Goal: Task Accomplishment & Management: Complete application form

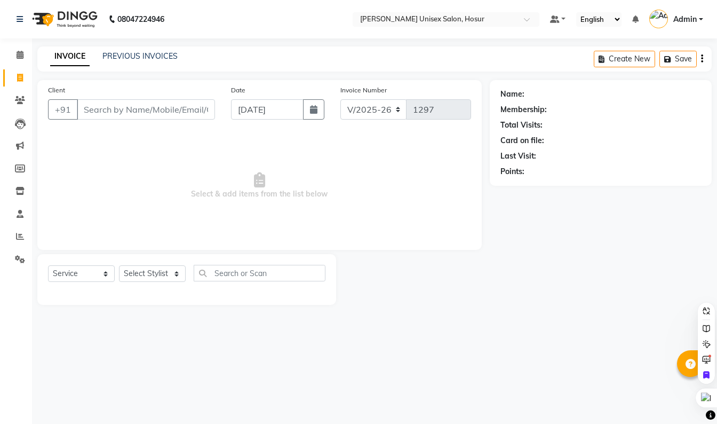
select select "6189"
select select "service"
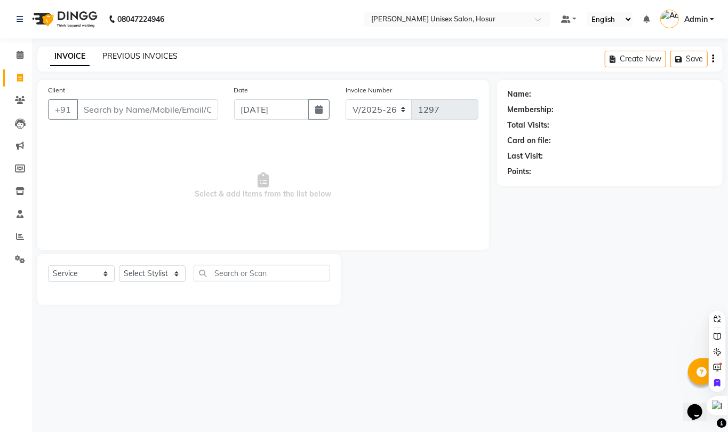
click at [159, 52] on link "PREVIOUS INVOICES" at bounding box center [139, 56] width 75 height 10
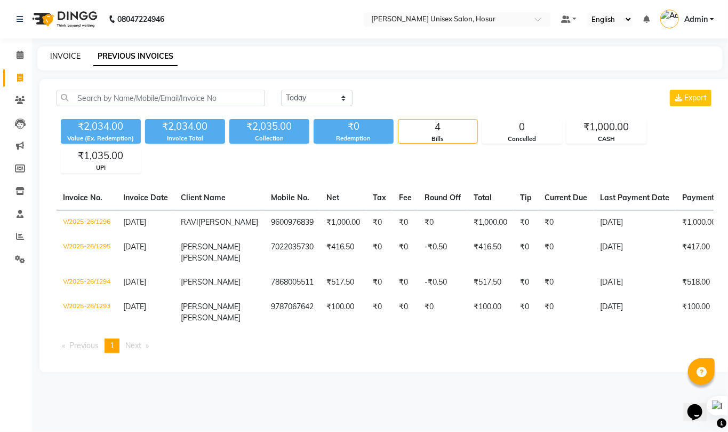
click at [65, 54] on link "INVOICE" at bounding box center [65, 56] width 30 height 10
select select "service"
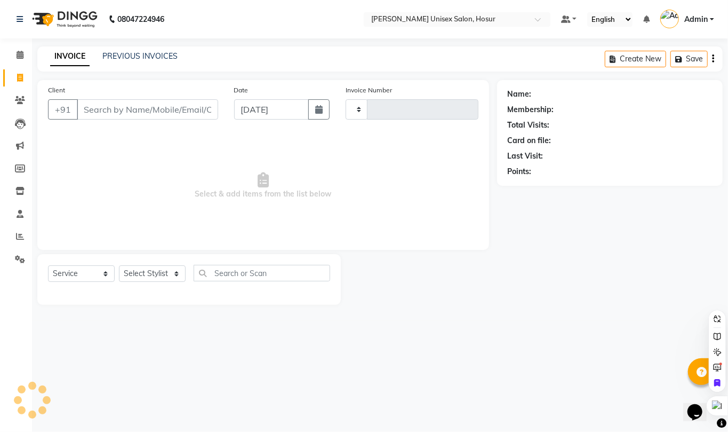
type input "1297"
select select "6189"
click at [118, 52] on link "PREVIOUS INVOICES" at bounding box center [139, 56] width 75 height 10
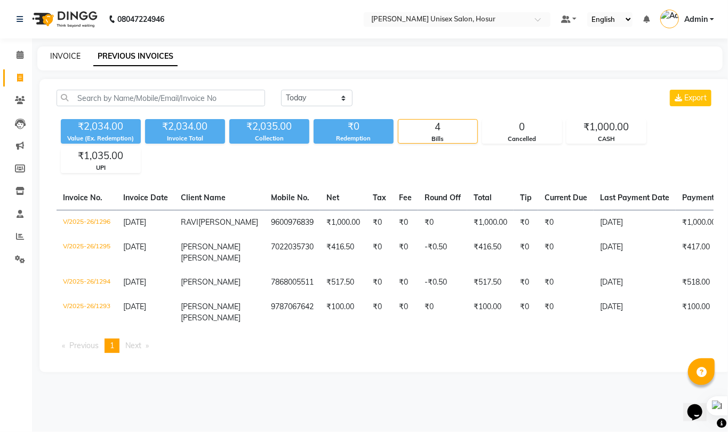
click at [73, 55] on link "INVOICE" at bounding box center [65, 56] width 30 height 10
select select "service"
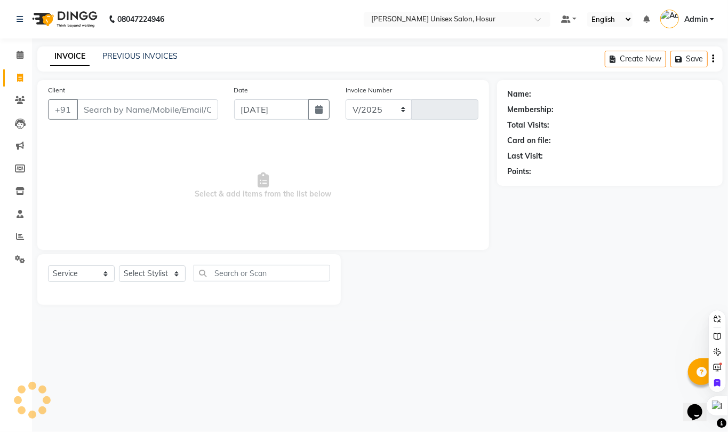
select select "6189"
type input "1297"
click at [166, 54] on link "PREVIOUS INVOICES" at bounding box center [139, 56] width 75 height 10
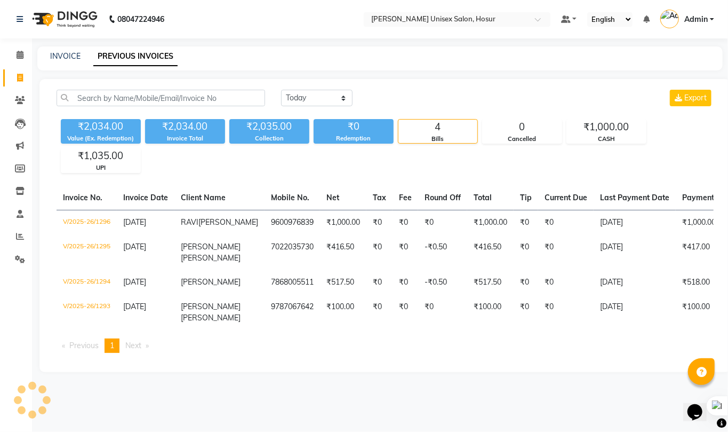
click at [152, 50] on link "PREVIOUS INVOICES" at bounding box center [135, 56] width 84 height 19
click at [59, 62] on div "INVOICE PREVIOUS INVOICES" at bounding box center [380, 58] width 686 height 24
click at [62, 53] on link "INVOICE" at bounding box center [65, 56] width 30 height 10
select select "service"
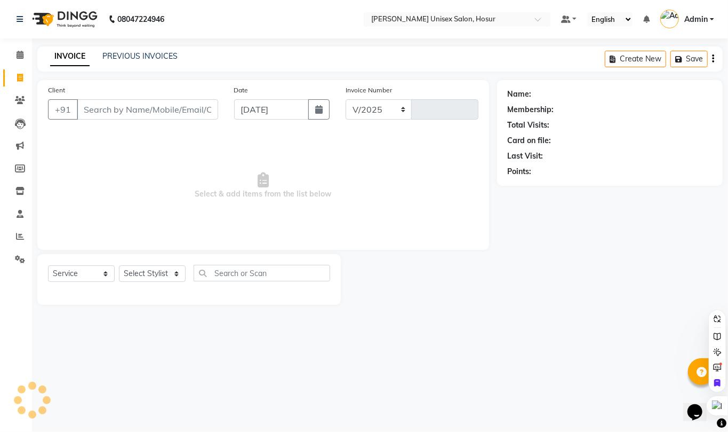
select select "6189"
type input "1297"
click at [112, 113] on input "Client" at bounding box center [147, 109] width 141 height 20
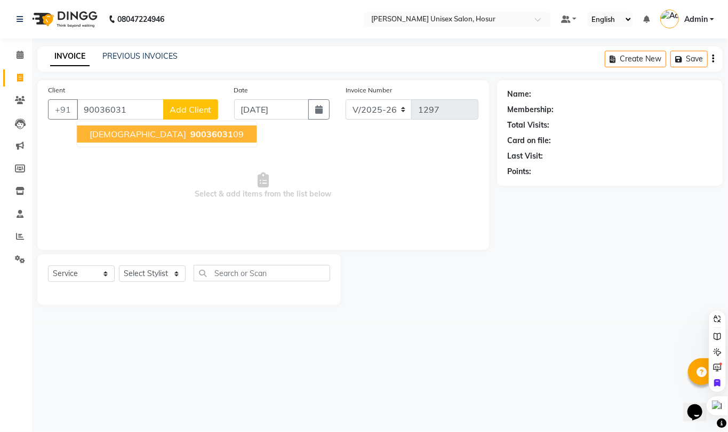
click at [120, 129] on span "[DEMOGRAPHIC_DATA]" at bounding box center [138, 134] width 97 height 11
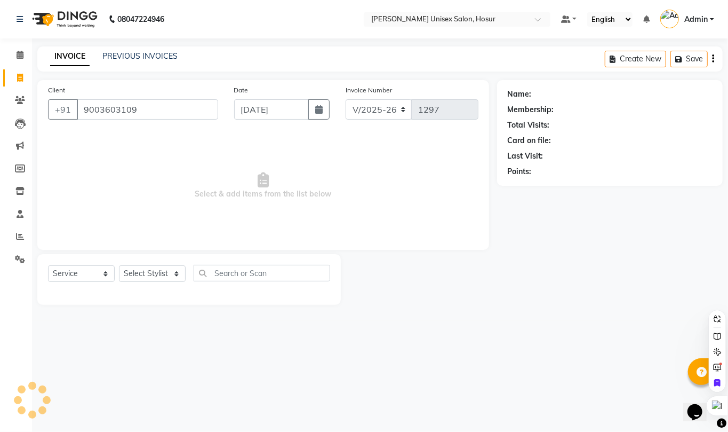
type input "9003603109"
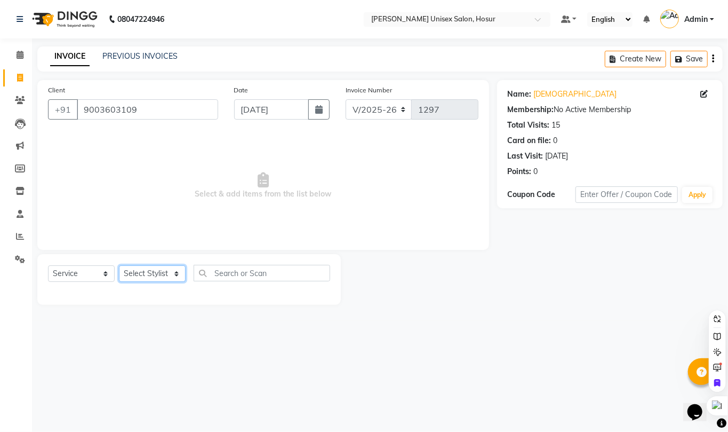
click at [144, 271] on select "Select Stylist [PERSON_NAME] [PERSON_NAME] Manager [PERSON_NAME] [PERSON_NAME] …" at bounding box center [152, 273] width 67 height 17
select select "45674"
click at [119, 265] on select "Select Stylist [PERSON_NAME] [PERSON_NAME] Manager [PERSON_NAME] [PERSON_NAME] …" at bounding box center [152, 273] width 67 height 17
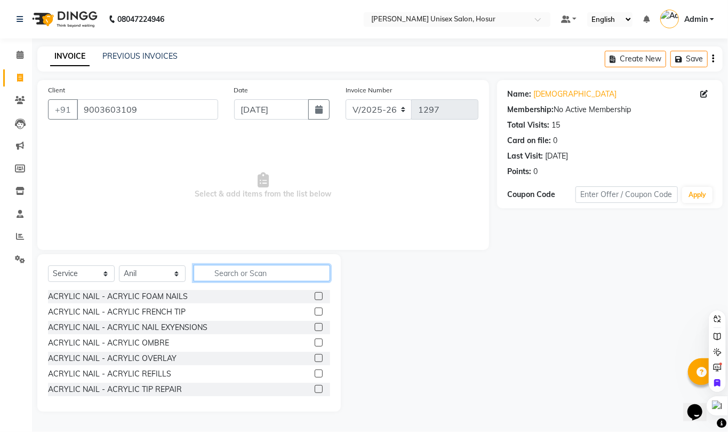
click at [259, 275] on input "text" at bounding box center [262, 273] width 137 height 17
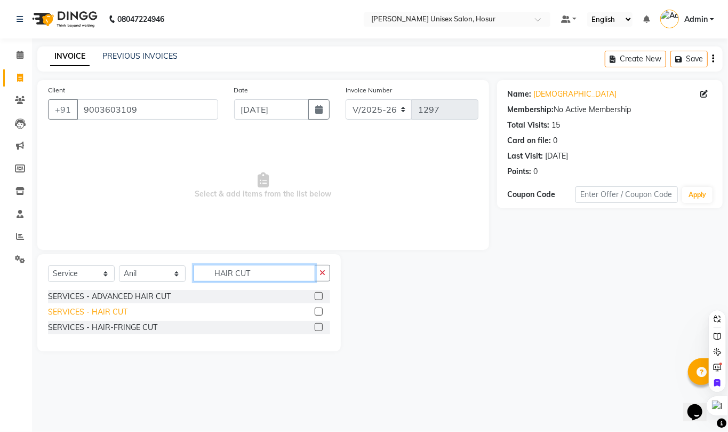
type input "HAIR CUT"
click at [116, 309] on div "SERVICES - HAIR CUT" at bounding box center [87, 311] width 79 height 11
checkbox input "false"
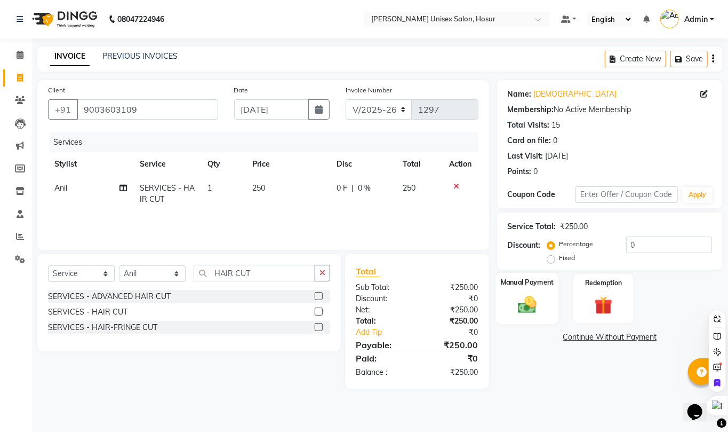
click at [543, 301] on div "Manual Payment" at bounding box center [527, 298] width 63 height 51
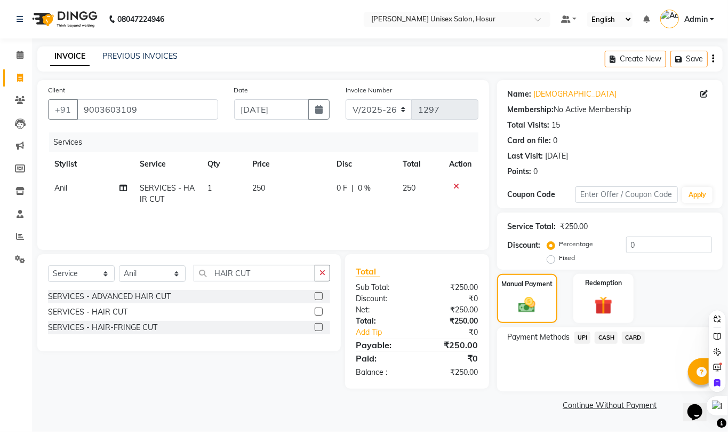
click at [586, 341] on span "UPI" at bounding box center [583, 337] width 17 height 12
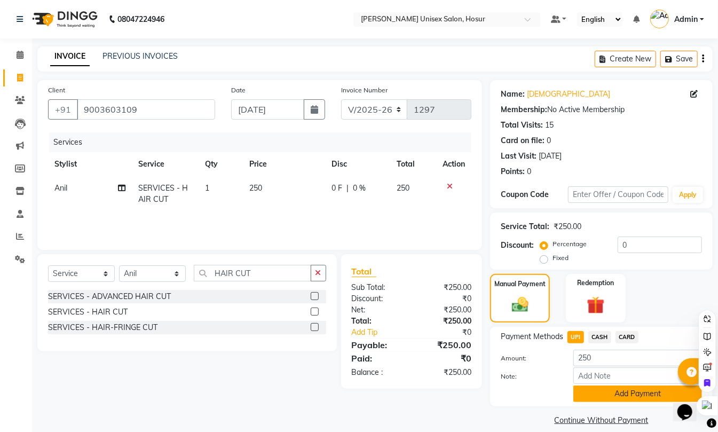
click at [607, 387] on button "Add Payment" at bounding box center [637, 393] width 129 height 17
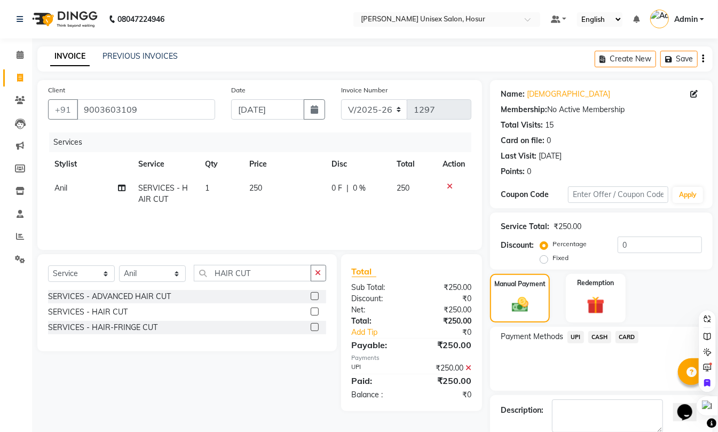
click at [572, 336] on span "UPI" at bounding box center [575, 337] width 17 height 12
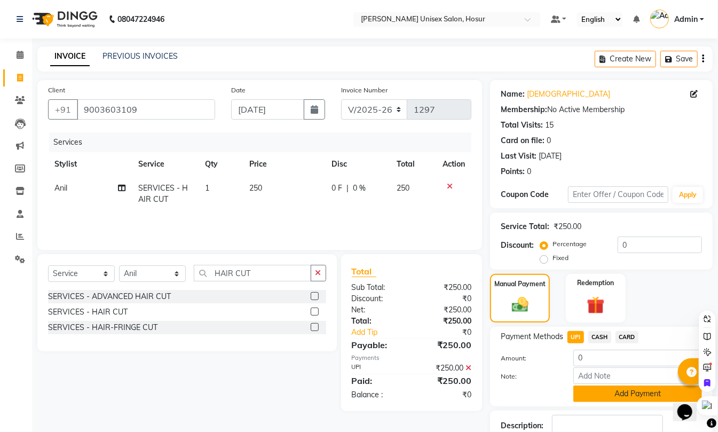
click at [591, 395] on button "Add Payment" at bounding box center [637, 393] width 129 height 17
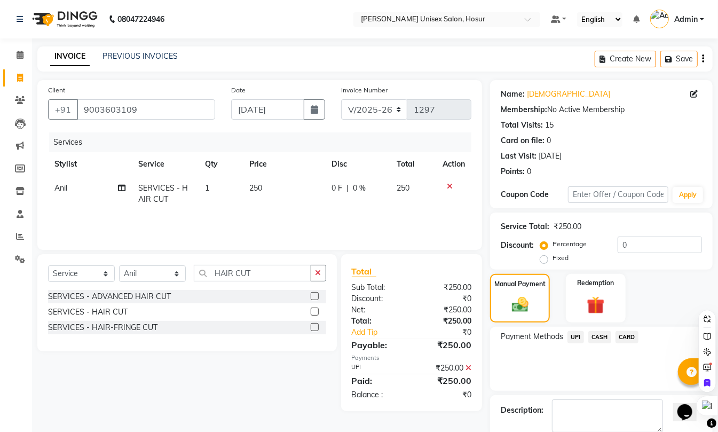
scroll to position [58, 0]
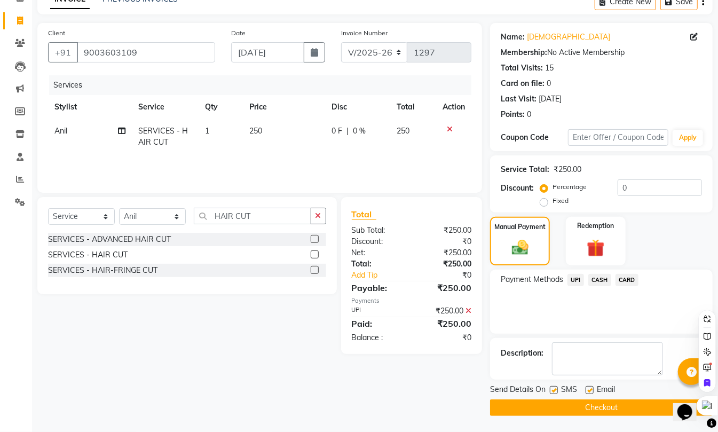
click at [583, 411] on button "Checkout" at bounding box center [601, 407] width 222 height 17
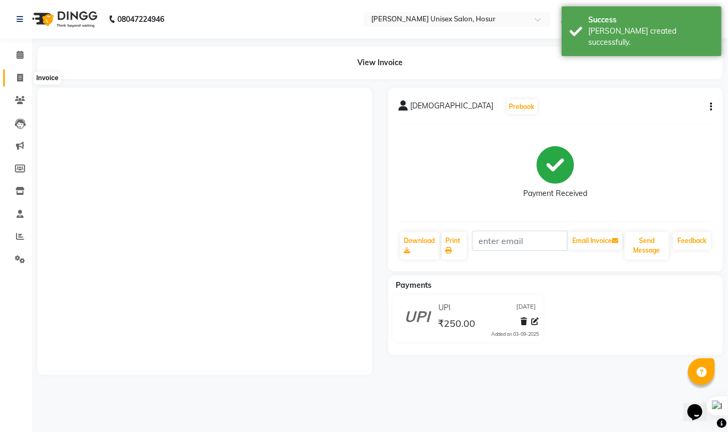
click at [19, 73] on span at bounding box center [20, 78] width 19 height 12
select select "service"
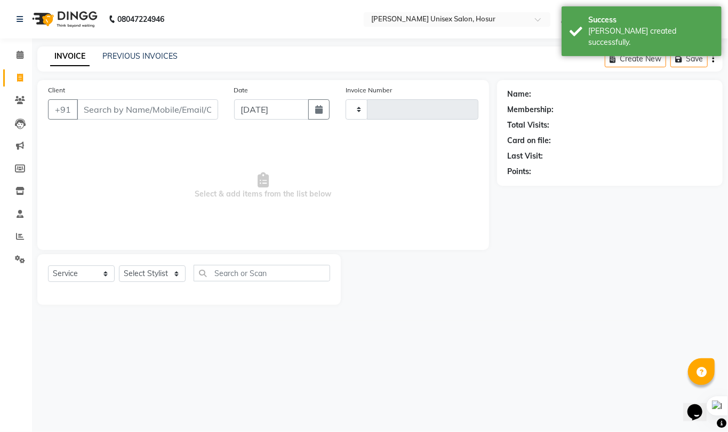
type input "1298"
select select "6189"
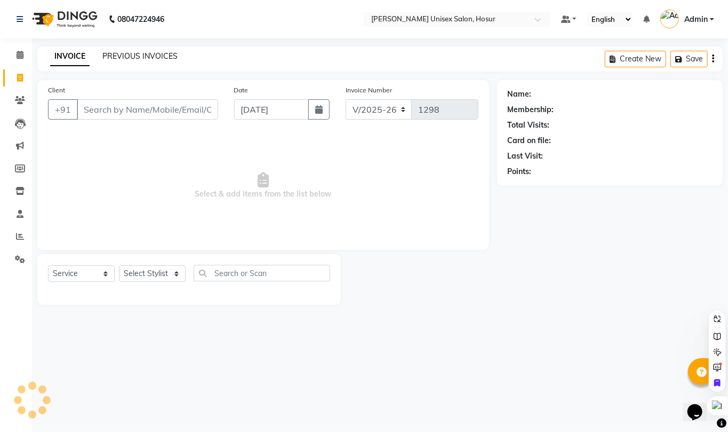
click at [111, 54] on link "PREVIOUS INVOICES" at bounding box center [139, 56] width 75 height 10
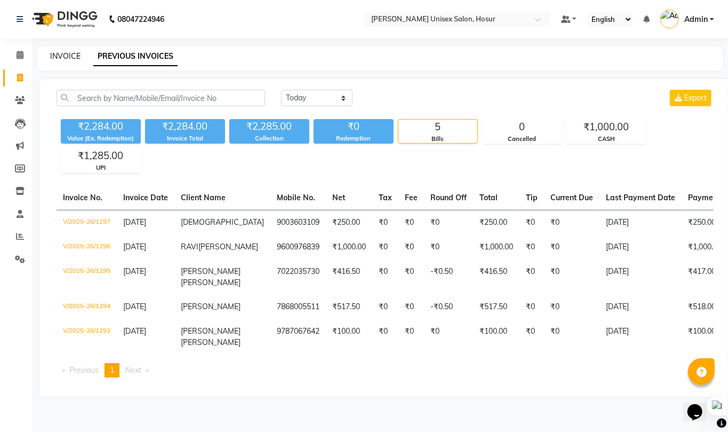
click at [66, 53] on link "INVOICE" at bounding box center [65, 56] width 30 height 10
select select "service"
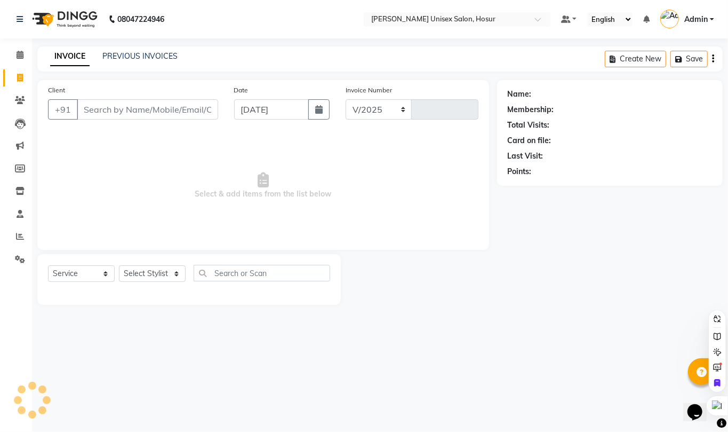
select select "6189"
type input "1298"
click at [133, 53] on link "PREVIOUS INVOICES" at bounding box center [139, 56] width 75 height 10
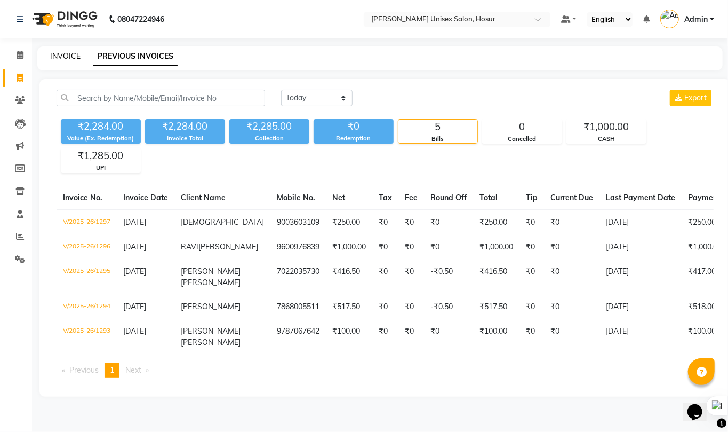
click at [62, 59] on link "INVOICE" at bounding box center [65, 56] width 30 height 10
select select "service"
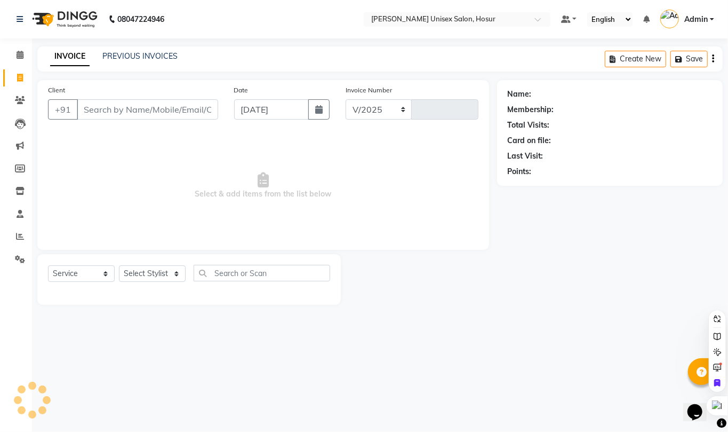
select select "6189"
type input "1298"
click at [137, 276] on select "Select Stylist [PERSON_NAME] [PERSON_NAME] Manager [PERSON_NAME] [PERSON_NAME] …" at bounding box center [152, 273] width 67 height 17
select select "85173"
click at [119, 265] on select "Select Stylist [PERSON_NAME] [PERSON_NAME] Manager [PERSON_NAME] [PERSON_NAME] …" at bounding box center [152, 273] width 67 height 17
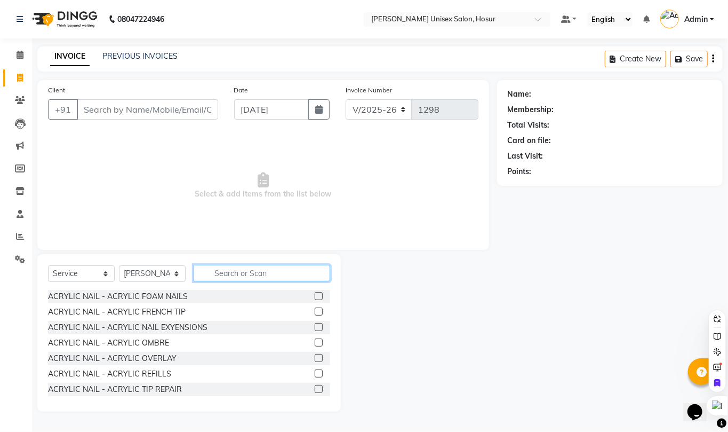
click at [225, 272] on input "text" at bounding box center [262, 273] width 137 height 17
click at [127, 114] on input "Client" at bounding box center [147, 109] width 141 height 20
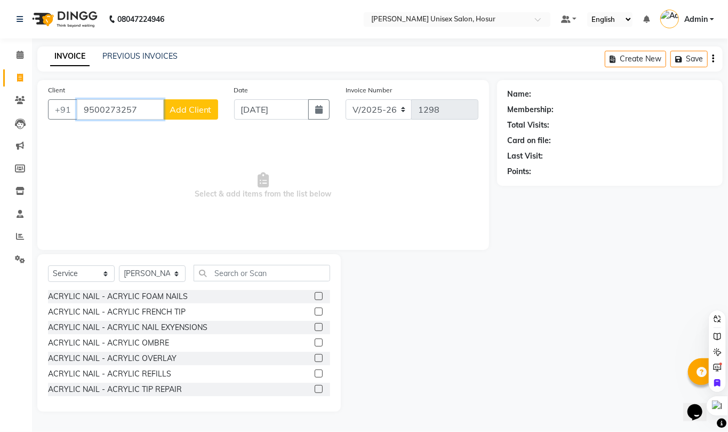
type input "9500273257"
click at [219, 269] on input "text" at bounding box center [262, 273] width 137 height 17
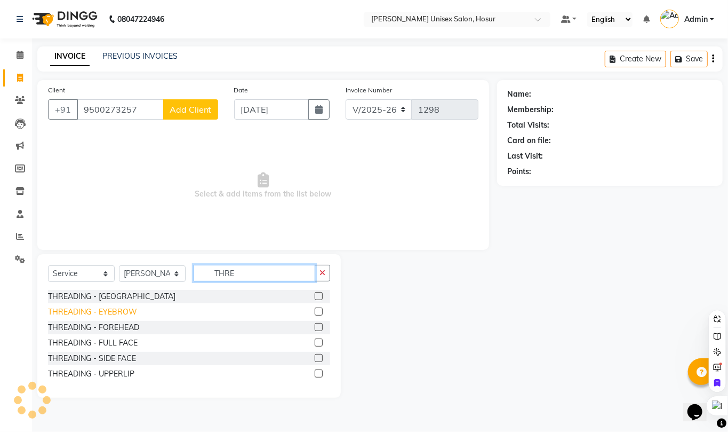
type input "THRE"
click at [112, 310] on div "THREADING - EYEBROW" at bounding box center [92, 311] width 89 height 11
checkbox input "false"
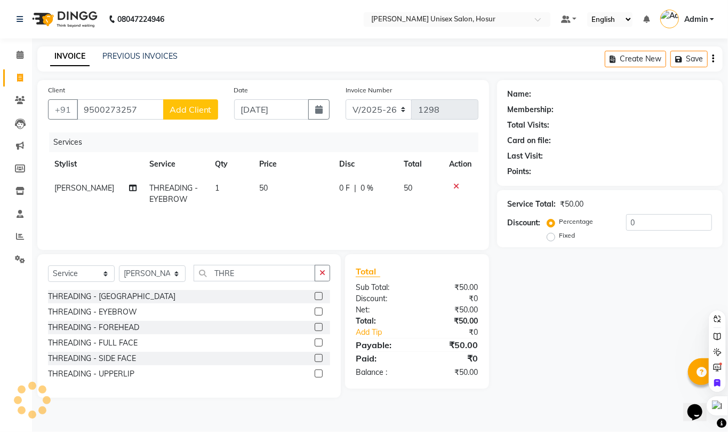
click at [197, 112] on span "Add Client" at bounding box center [191, 109] width 42 height 11
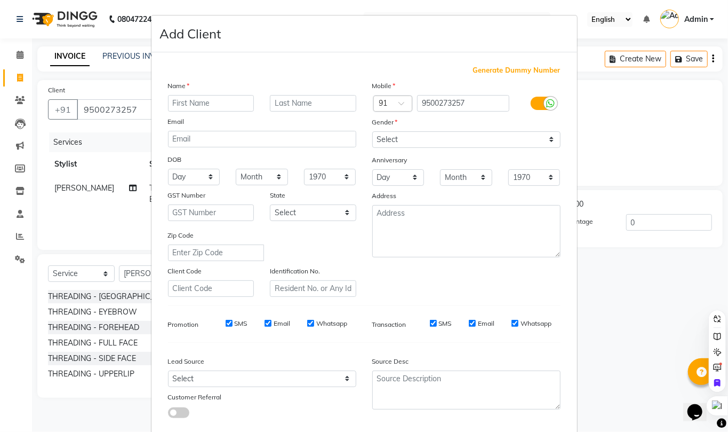
click at [199, 101] on input "text" at bounding box center [211, 103] width 86 height 17
click at [190, 105] on input "suba" at bounding box center [211, 103] width 86 height 17
type input "s"
type input "[PERSON_NAME]"
click at [384, 139] on select "Select [DEMOGRAPHIC_DATA] [DEMOGRAPHIC_DATA] Other Prefer Not To Say" at bounding box center [466, 139] width 188 height 17
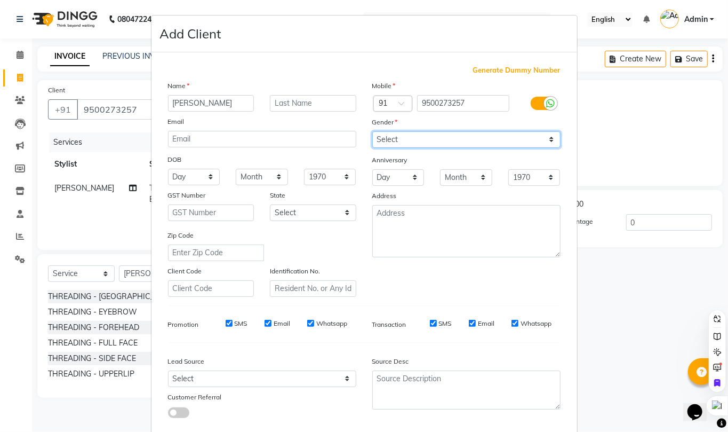
select select "[DEMOGRAPHIC_DATA]"
click at [372, 131] on select "Select [DEMOGRAPHIC_DATA] [DEMOGRAPHIC_DATA] Other Prefer Not To Say" at bounding box center [466, 139] width 188 height 17
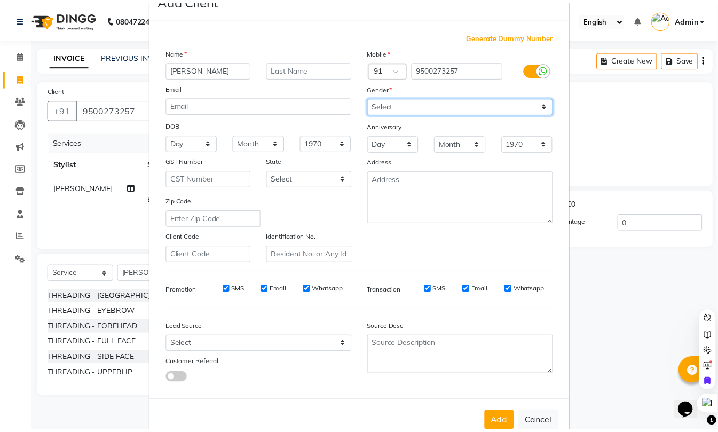
scroll to position [58, 0]
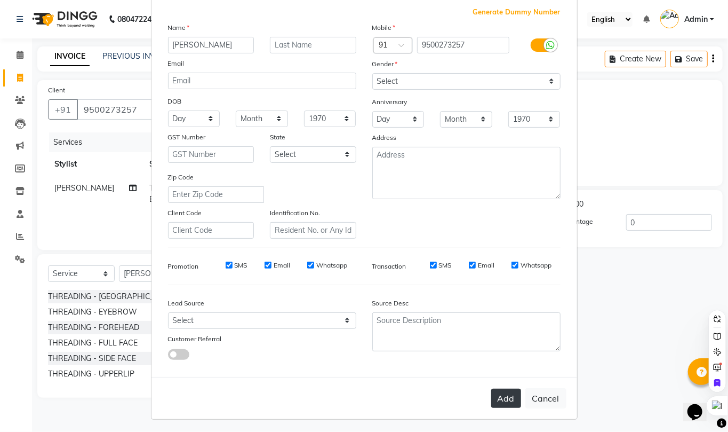
click at [496, 401] on button "Add" at bounding box center [506, 397] width 30 height 19
select select
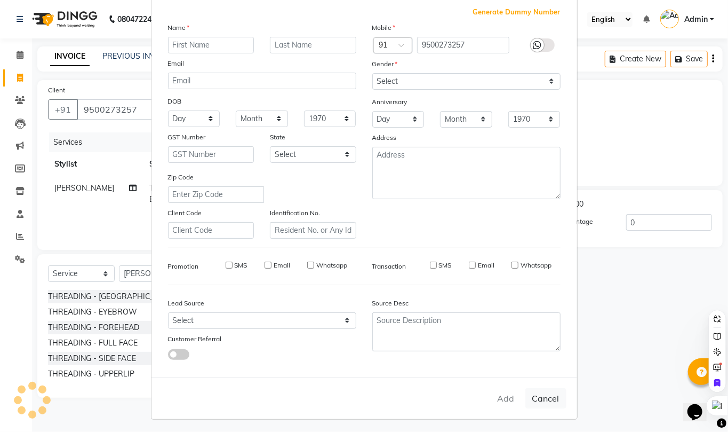
select select
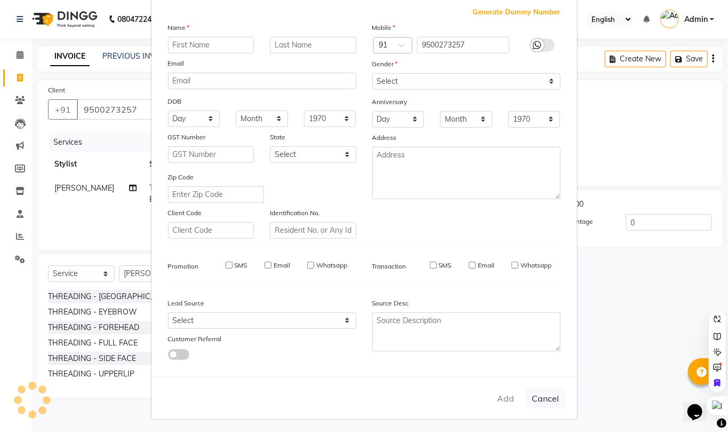
checkbox input "false"
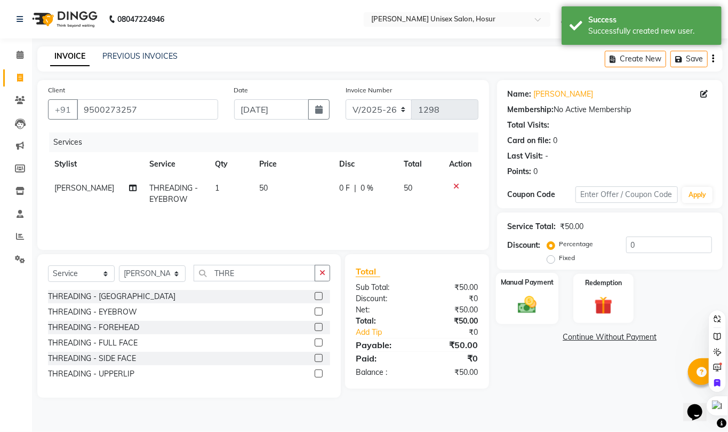
click at [530, 307] on img at bounding box center [527, 304] width 30 height 22
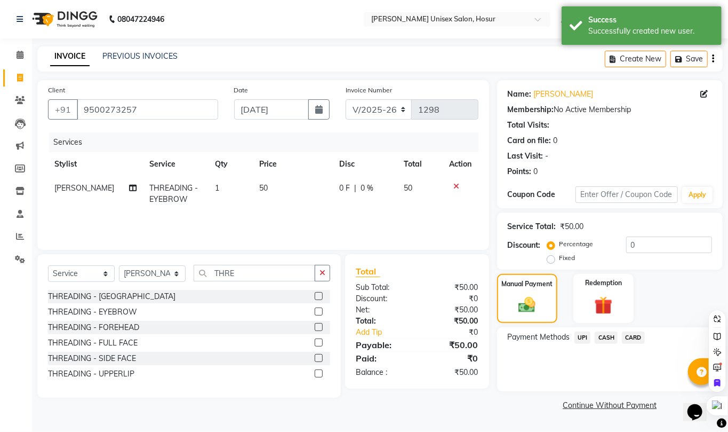
click at [604, 334] on span "CASH" at bounding box center [606, 337] width 23 height 12
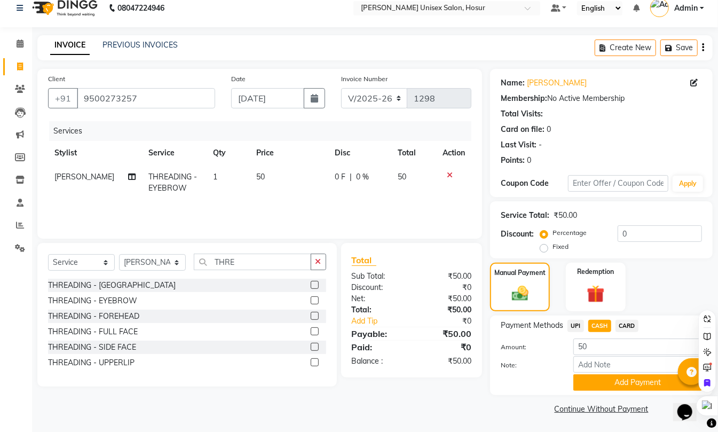
scroll to position [13, 0]
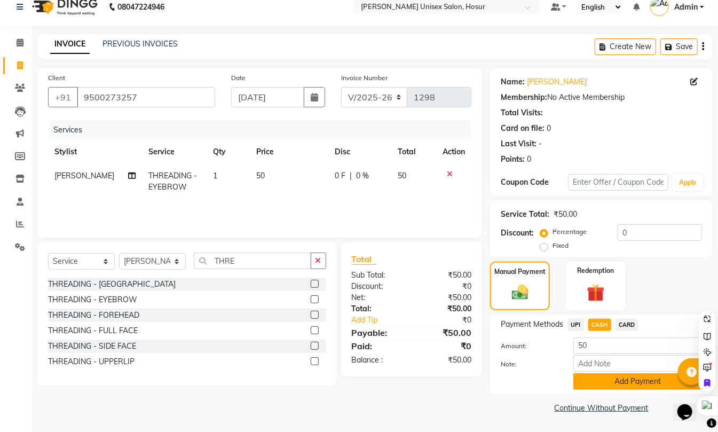
click at [617, 388] on button "Add Payment" at bounding box center [637, 381] width 129 height 17
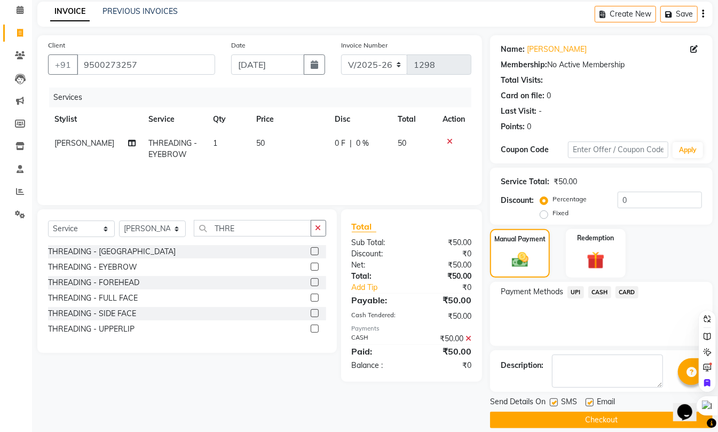
scroll to position [58, 0]
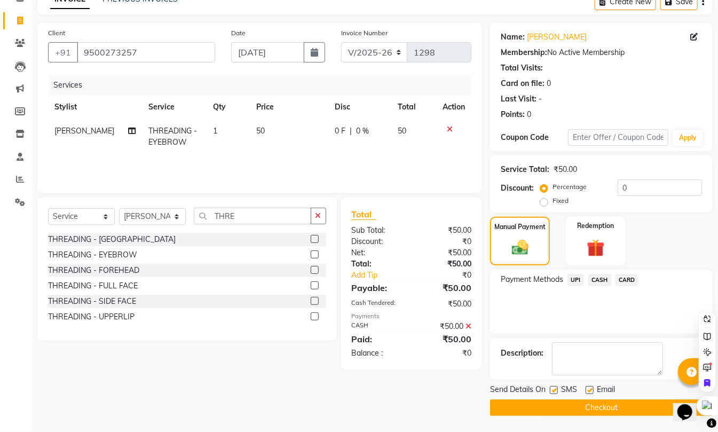
click at [612, 405] on button "Checkout" at bounding box center [601, 407] width 222 height 17
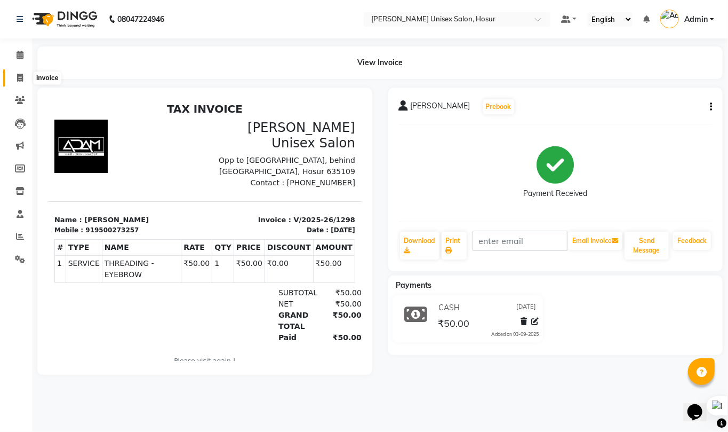
click at [23, 76] on span at bounding box center [20, 78] width 19 height 12
select select "service"
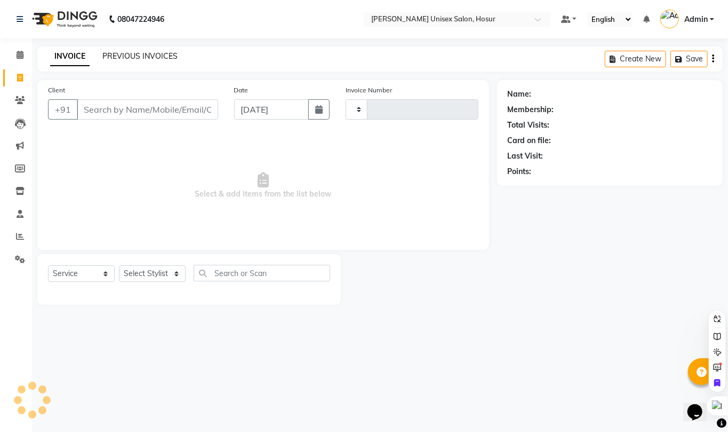
click at [120, 52] on link "PREVIOUS INVOICES" at bounding box center [139, 56] width 75 height 10
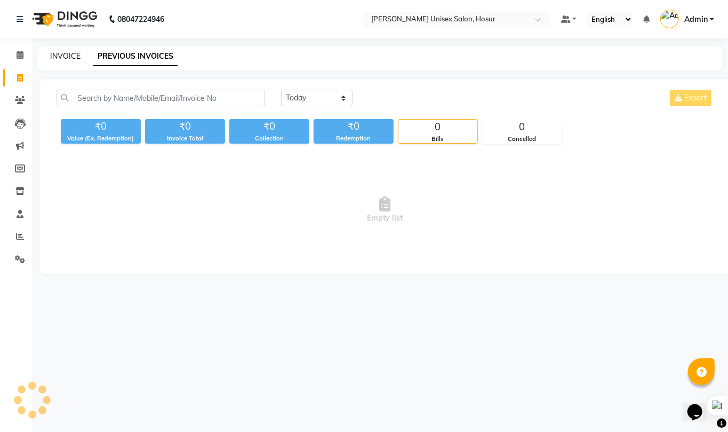
click at [71, 54] on link "INVOICE" at bounding box center [65, 56] width 30 height 10
select select "service"
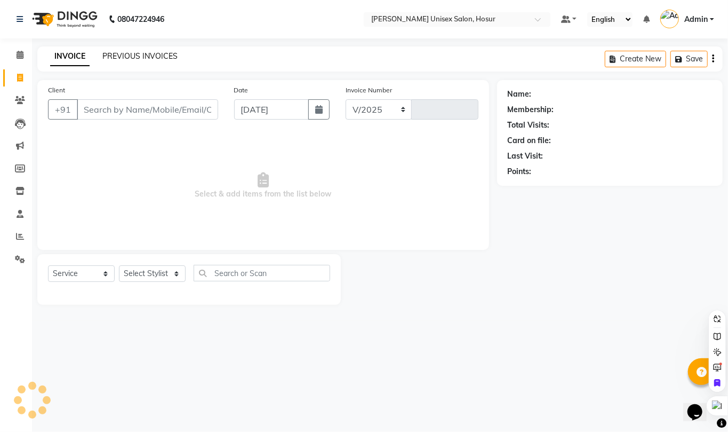
select select "6189"
type input "1299"
click at [21, 97] on icon at bounding box center [20, 100] width 10 height 8
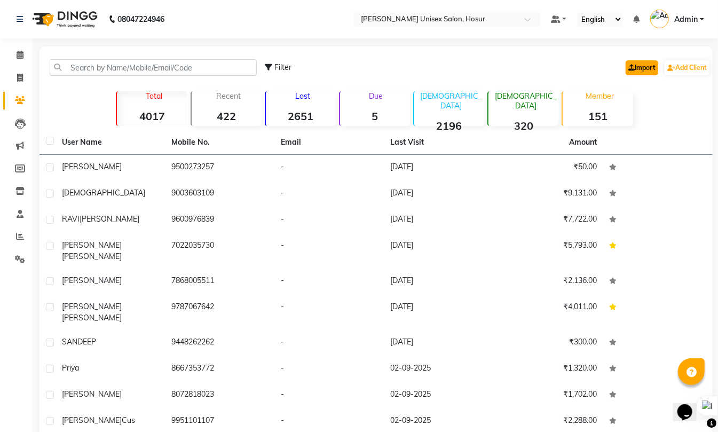
click at [636, 70] on link "Import" at bounding box center [641, 67] width 33 height 15
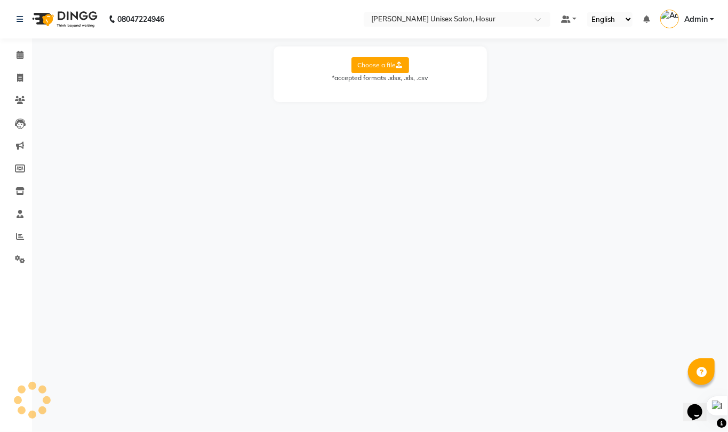
click at [400, 70] on label "Choose a file" at bounding box center [381, 65] width 58 height 16
click at [0, 0] on input "Choose a file" at bounding box center [0, 0] width 0 height 0
click at [18, 99] on icon at bounding box center [20, 100] width 10 height 8
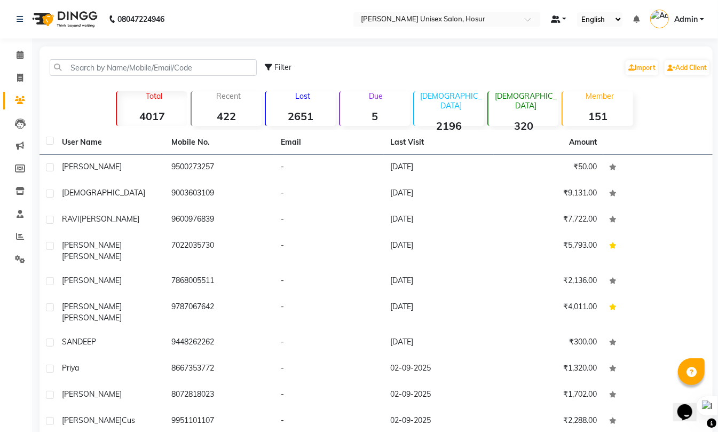
click at [561, 18] on link at bounding box center [559, 19] width 16 height 11
click at [506, 67] on div "Filter Import Add Client" at bounding box center [487, 68] width 445 height 34
click at [15, 211] on span at bounding box center [20, 214] width 19 height 12
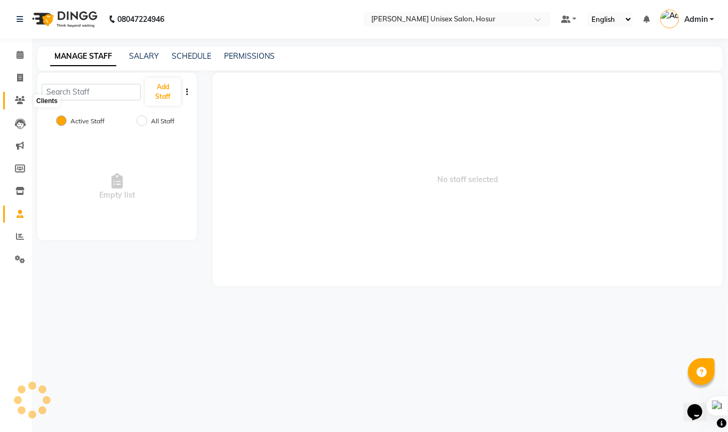
click at [18, 96] on icon at bounding box center [20, 100] width 10 height 8
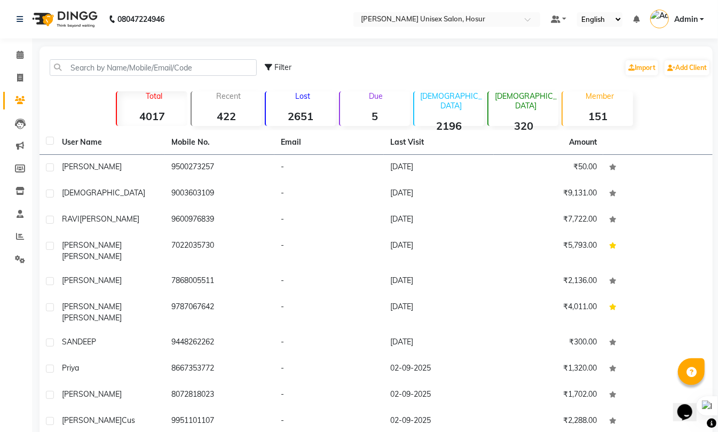
click at [274, 65] on span "Filter" at bounding box center [282, 67] width 17 height 10
select select "1000000"
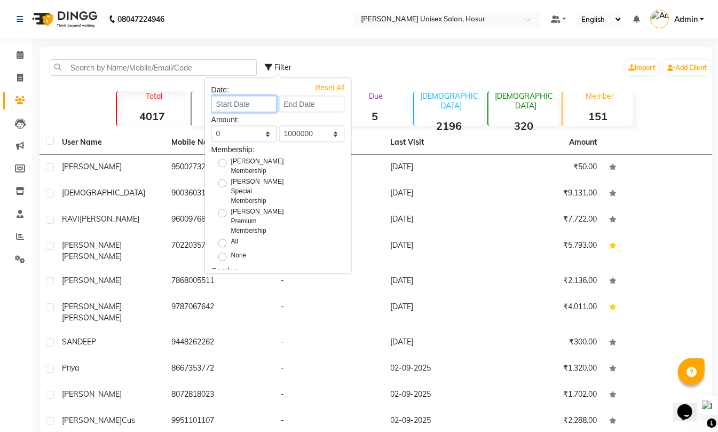
click at [252, 107] on input at bounding box center [244, 103] width 66 height 17
select select "9"
select select "2025"
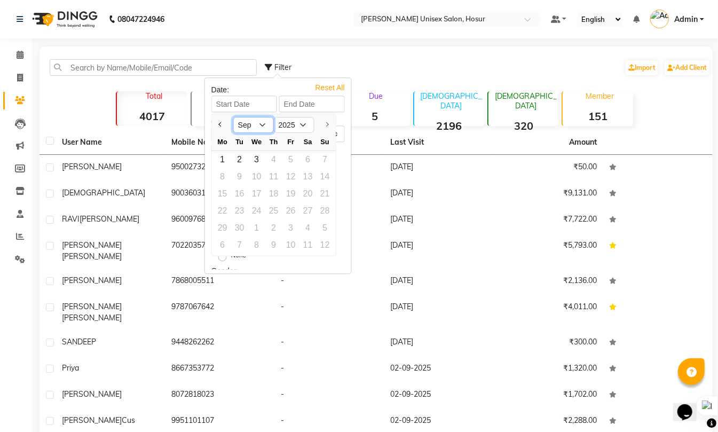
click at [259, 120] on select "Jan Feb Mar Apr May Jun [DATE] Aug Sep" at bounding box center [253, 125] width 41 height 16
select select "4"
click at [233, 117] on select "Jan Feb Mar Apr May Jun [DATE] Aug Sep" at bounding box center [253, 125] width 41 height 16
click at [237, 161] on div "1" at bounding box center [239, 159] width 17 height 17
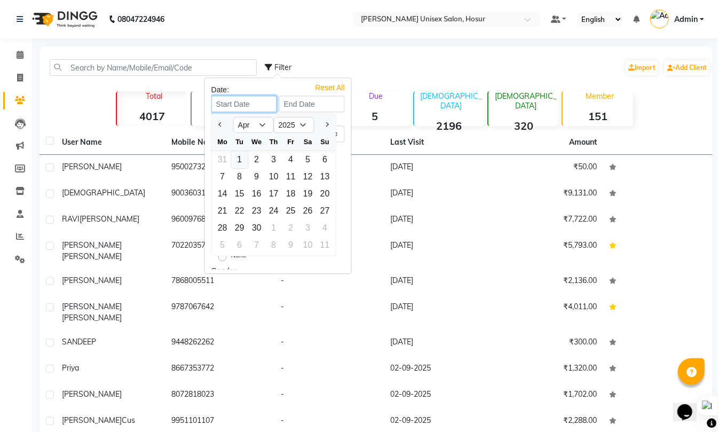
type input "[DATE]"
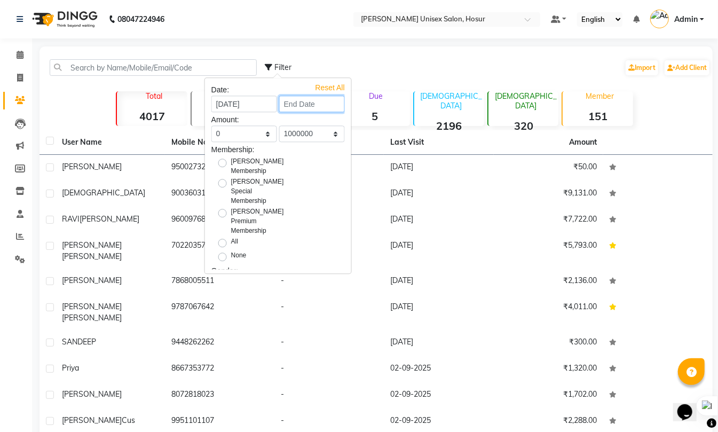
click at [294, 111] on input at bounding box center [312, 103] width 66 height 17
select select "4"
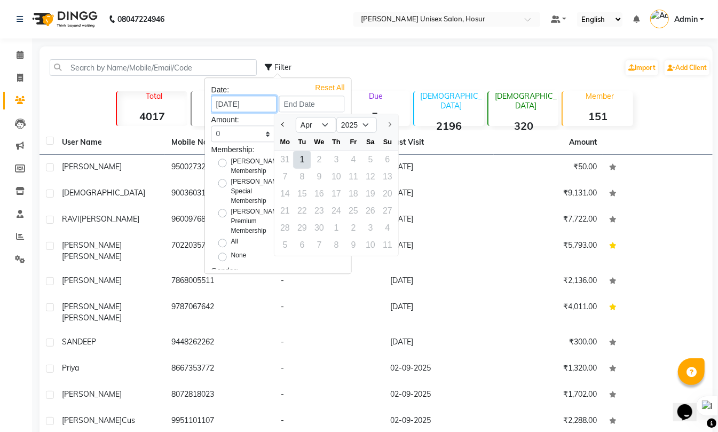
click at [261, 107] on input "[DATE]" at bounding box center [244, 103] width 66 height 17
select select "4"
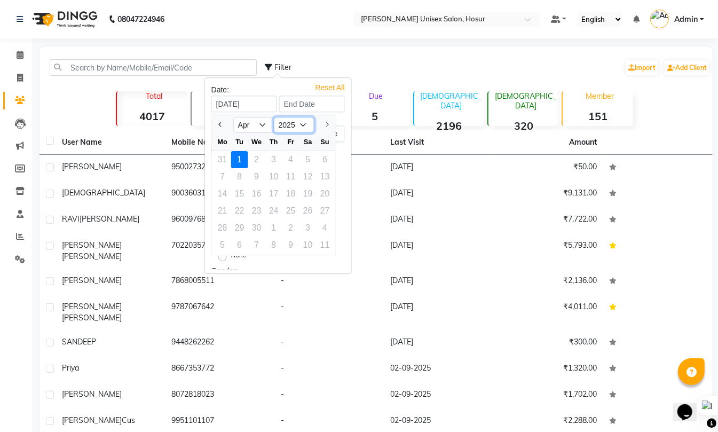
click at [304, 129] on select "2015 2016 2017 2018 2019 2020 2021 2022 2023 2024 2025" at bounding box center [294, 125] width 41 height 16
select select "2023"
click at [274, 117] on select "2015 2016 2017 2018 2019 2020 2021 2022 2023 2024 2025" at bounding box center [294, 125] width 41 height 16
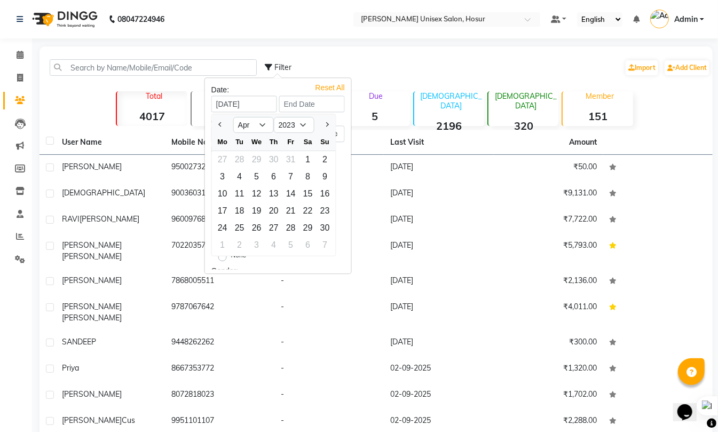
click at [372, 67] on div "Filter Import Add Client" at bounding box center [487, 68] width 445 height 34
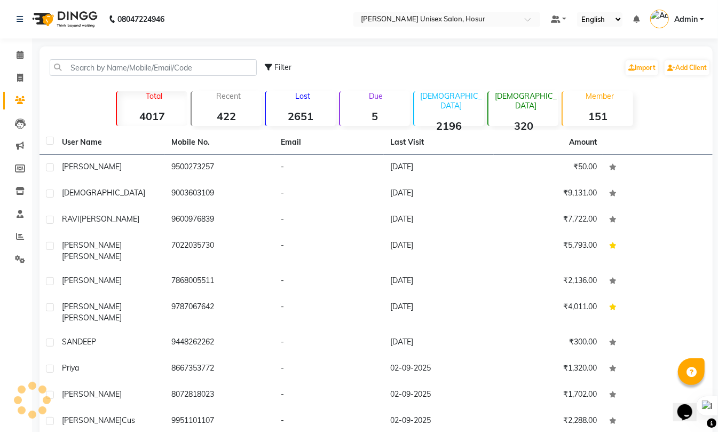
click at [280, 66] on span "Filter" at bounding box center [282, 67] width 17 height 10
select select "1000000"
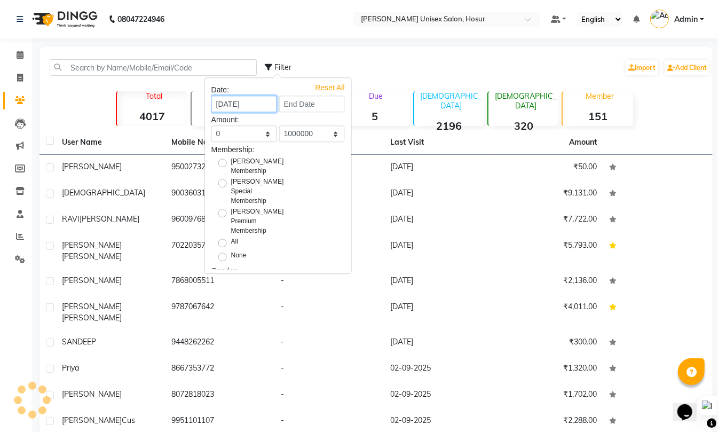
click at [254, 103] on input "[DATE]" at bounding box center [244, 103] width 66 height 17
select select "4"
select select "2025"
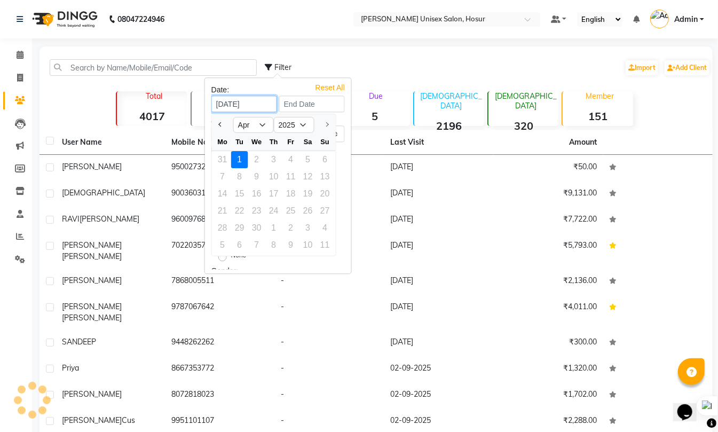
click at [264, 105] on input "[DATE]" at bounding box center [244, 103] width 66 height 17
type input "[DATE]"
click at [301, 103] on input at bounding box center [312, 103] width 66 height 17
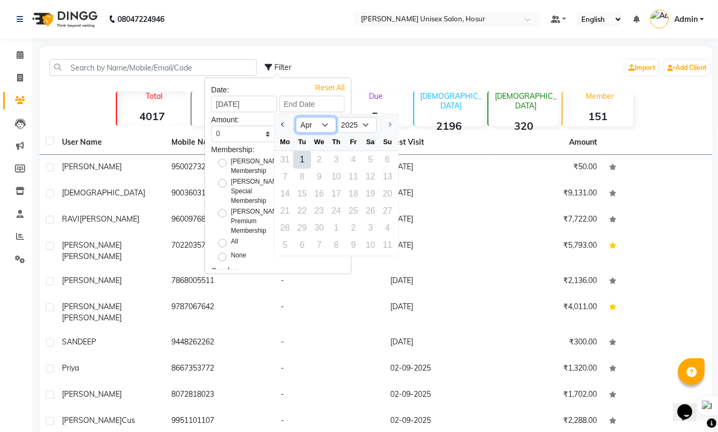
click at [316, 126] on select "Mar Apr" at bounding box center [316, 125] width 41 height 16
select select "3"
click at [296, 117] on select "Mar Apr" at bounding box center [316, 125] width 41 height 16
click at [453, 44] on div "08047224946 Select Location × [PERSON_NAME] Unisex Salon, Hosur Default Panel M…" at bounding box center [359, 240] width 718 height 480
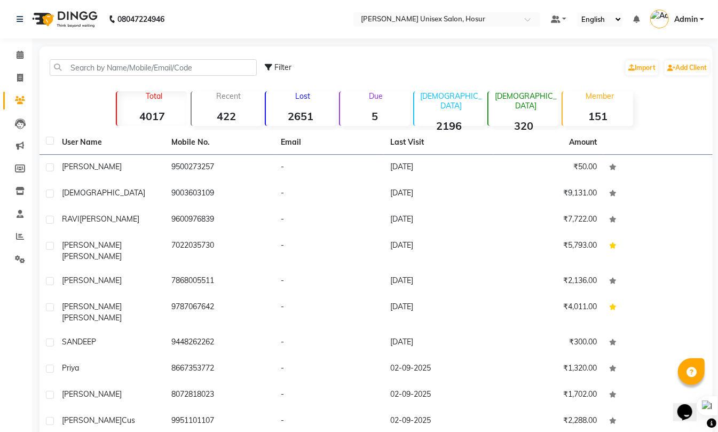
click at [280, 67] on span "Filter" at bounding box center [282, 67] width 17 height 10
select select "1000000"
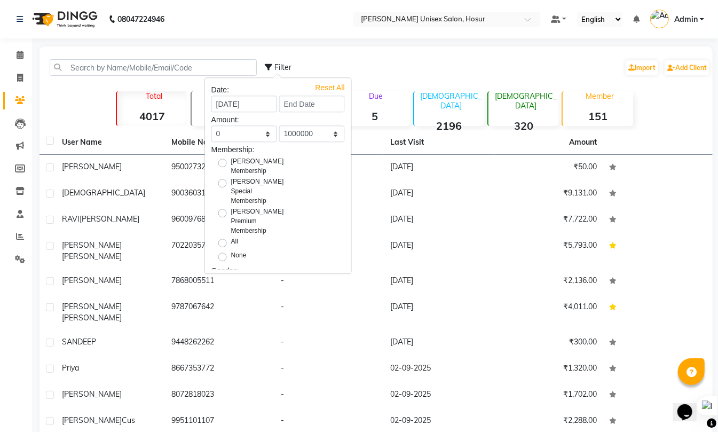
click at [231, 241] on label "All" at bounding box center [234, 242] width 7 height 13
click at [222, 241] on input "All" at bounding box center [225, 241] width 7 height 7
radio input "true"
click at [315, 83] on div "Reset All" at bounding box center [329, 84] width 29 height 5
select select "5000"
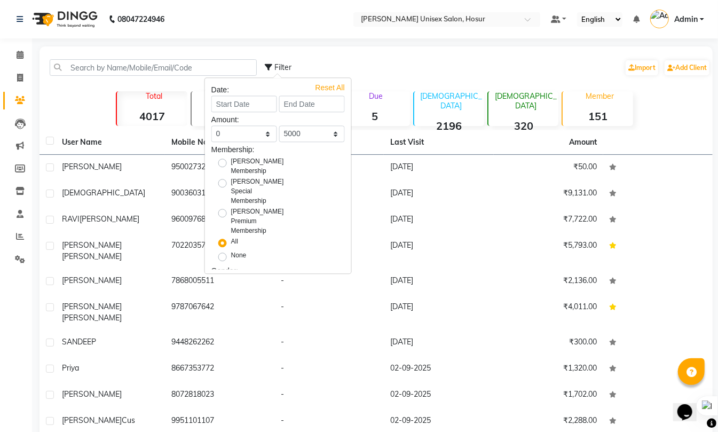
radio input "false"
click at [360, 56] on div "Filter Import Add Client" at bounding box center [487, 68] width 445 height 34
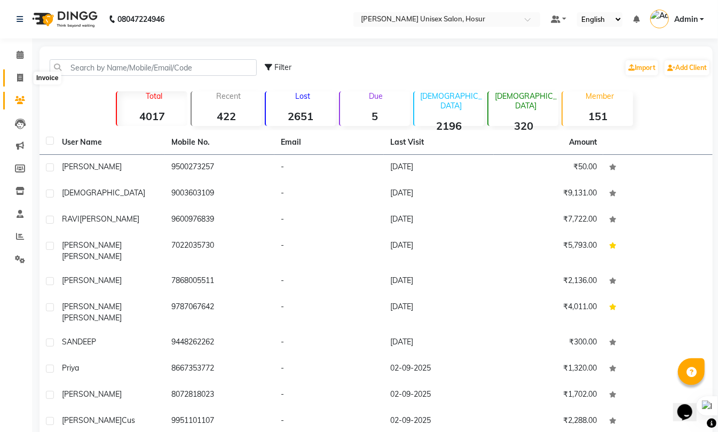
click at [15, 79] on span at bounding box center [20, 78] width 19 height 12
select select "service"
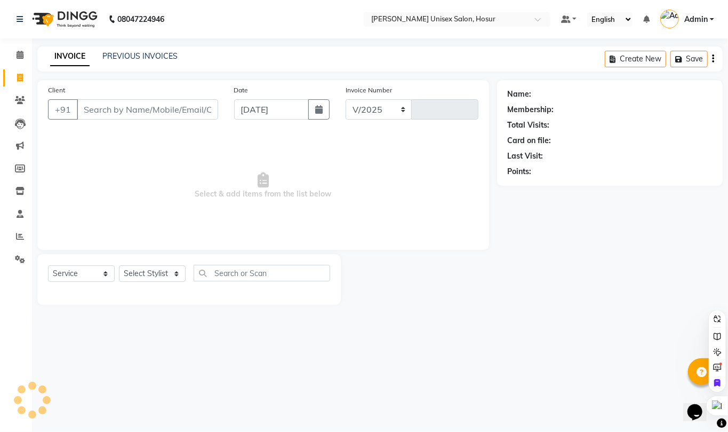
select select "6189"
type input "1299"
click at [141, 51] on link "PREVIOUS INVOICES" at bounding box center [139, 56] width 75 height 10
